Goal: Task Accomplishment & Management: Manage account settings

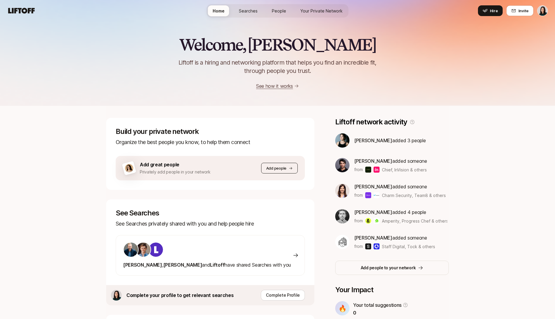
click at [281, 165] on button "Add people" at bounding box center [279, 168] width 37 height 11
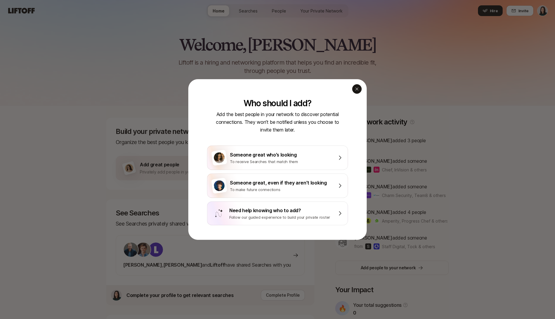
click at [355, 89] on icon "button" at bounding box center [356, 89] width 5 height 5
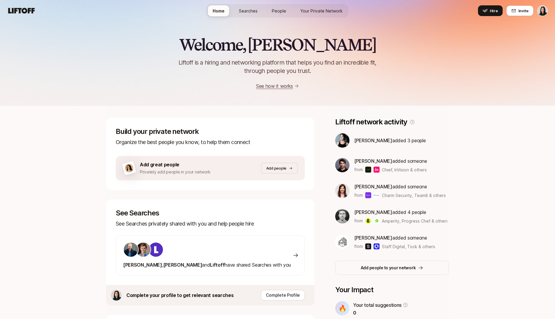
click at [326, 13] on span "Your Private Network" at bounding box center [321, 11] width 42 height 6
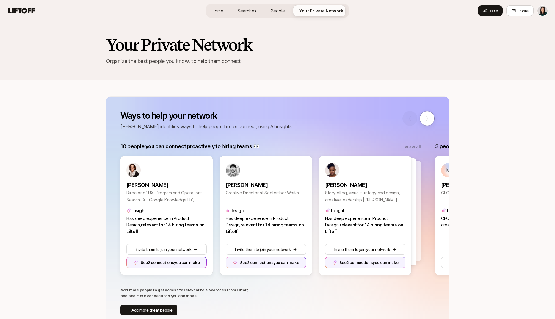
click at [226, 12] on link "Home" at bounding box center [217, 10] width 21 height 11
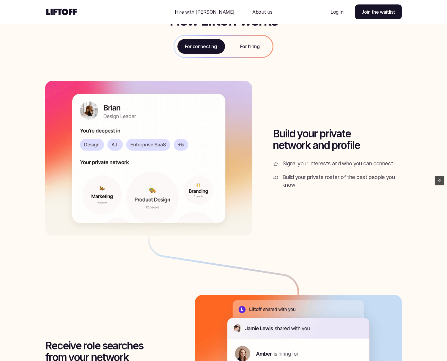
scroll to position [796, 0]
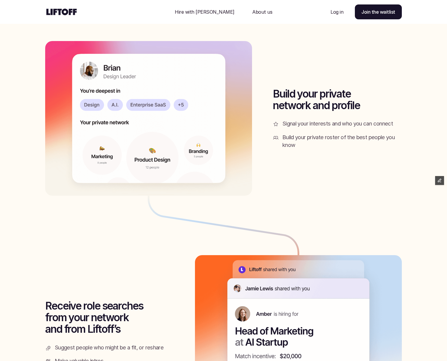
click at [252, 9] on p "About us" at bounding box center [262, 11] width 20 height 7
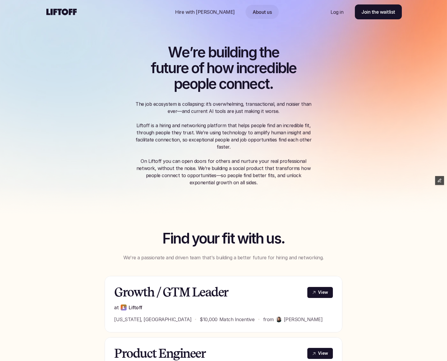
click at [207, 12] on p "Hire with [PERSON_NAME]" at bounding box center [205, 11] width 60 height 7
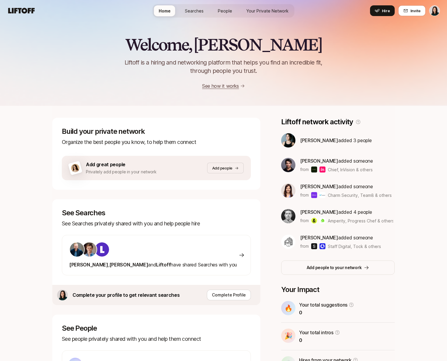
click at [434, 13] on html "Home Searches People Your Private Network Hire Home Searches People Your Privat…" at bounding box center [223, 180] width 447 height 361
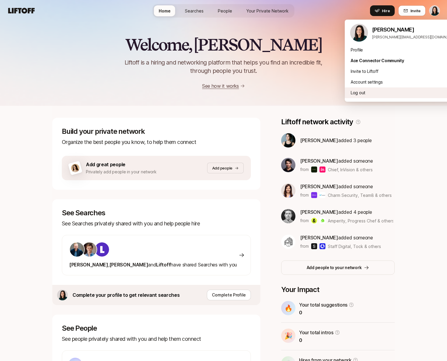
click at [395, 95] on div "Log out" at bounding box center [404, 92] width 119 height 11
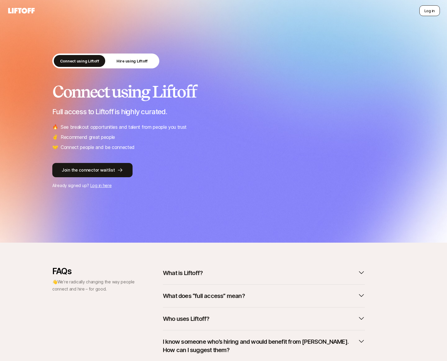
click at [428, 15] on button "Log in" at bounding box center [430, 10] width 21 height 11
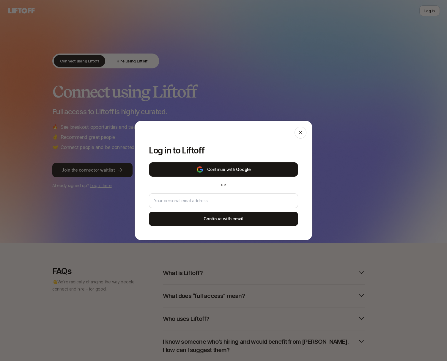
click at [242, 171] on button "Continue with Google" at bounding box center [223, 169] width 149 height 14
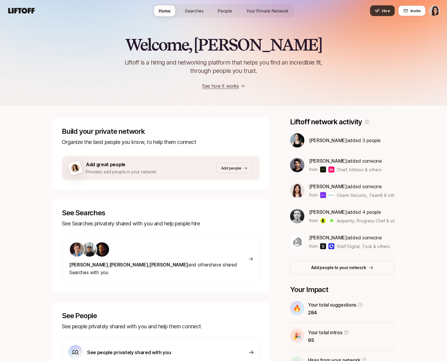
click at [379, 8] on icon at bounding box center [377, 10] width 5 height 5
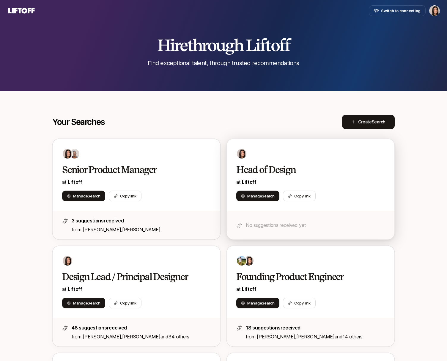
click at [309, 150] on div at bounding box center [310, 153] width 149 height 11
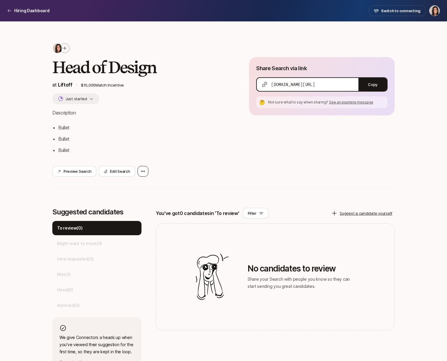
click at [141, 170] on icon at bounding box center [143, 171] width 5 height 5
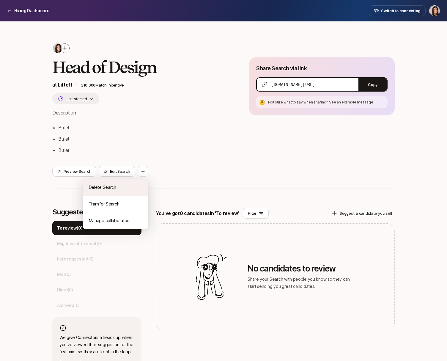
click at [138, 186] on div "Delete Search" at bounding box center [115, 187] width 65 height 17
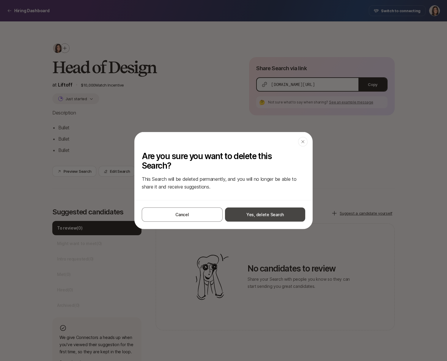
click at [243, 211] on button "Yes, delete Search" at bounding box center [265, 215] width 80 height 14
